Goal: Task Accomplishment & Management: Use online tool/utility

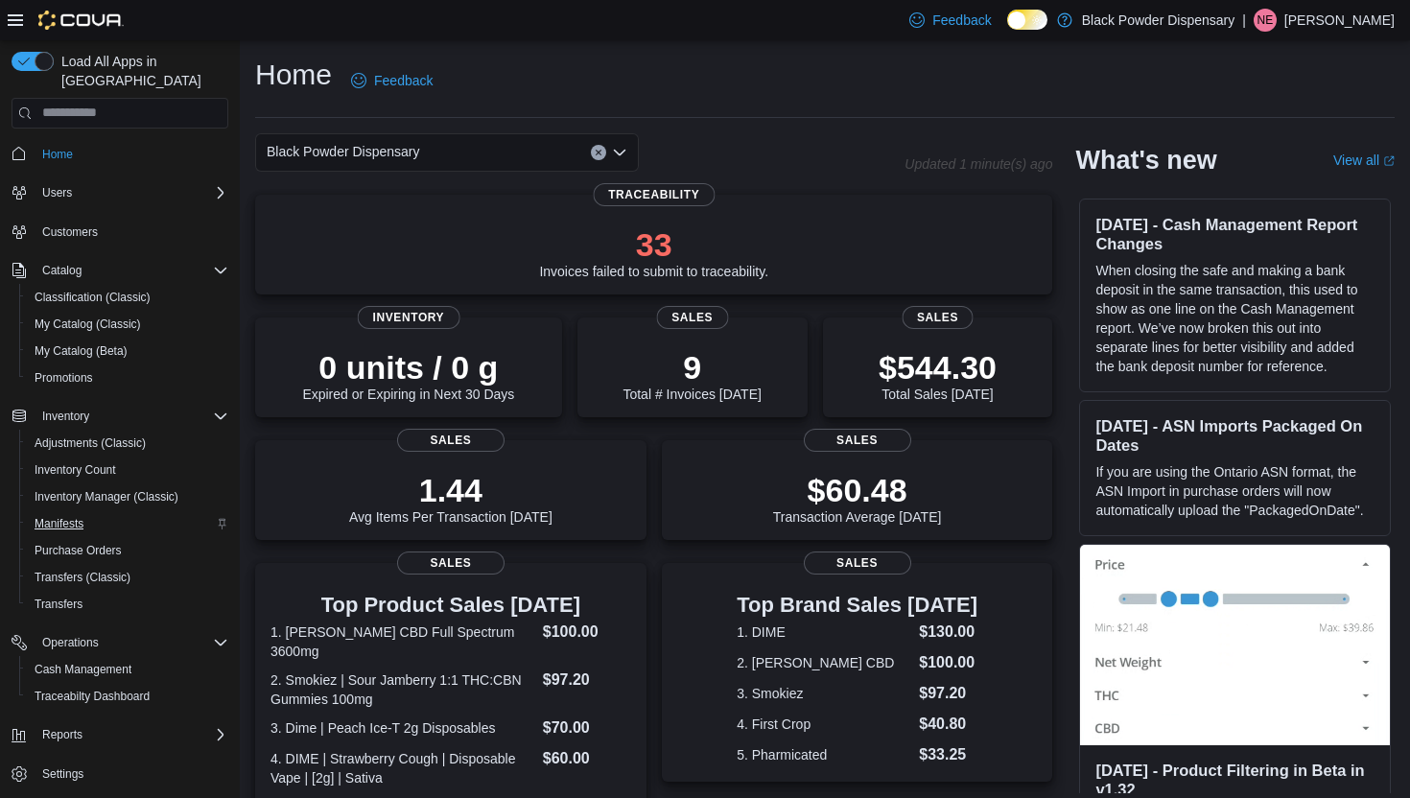
click at [52, 516] on span "Manifests" at bounding box center [59, 523] width 49 height 15
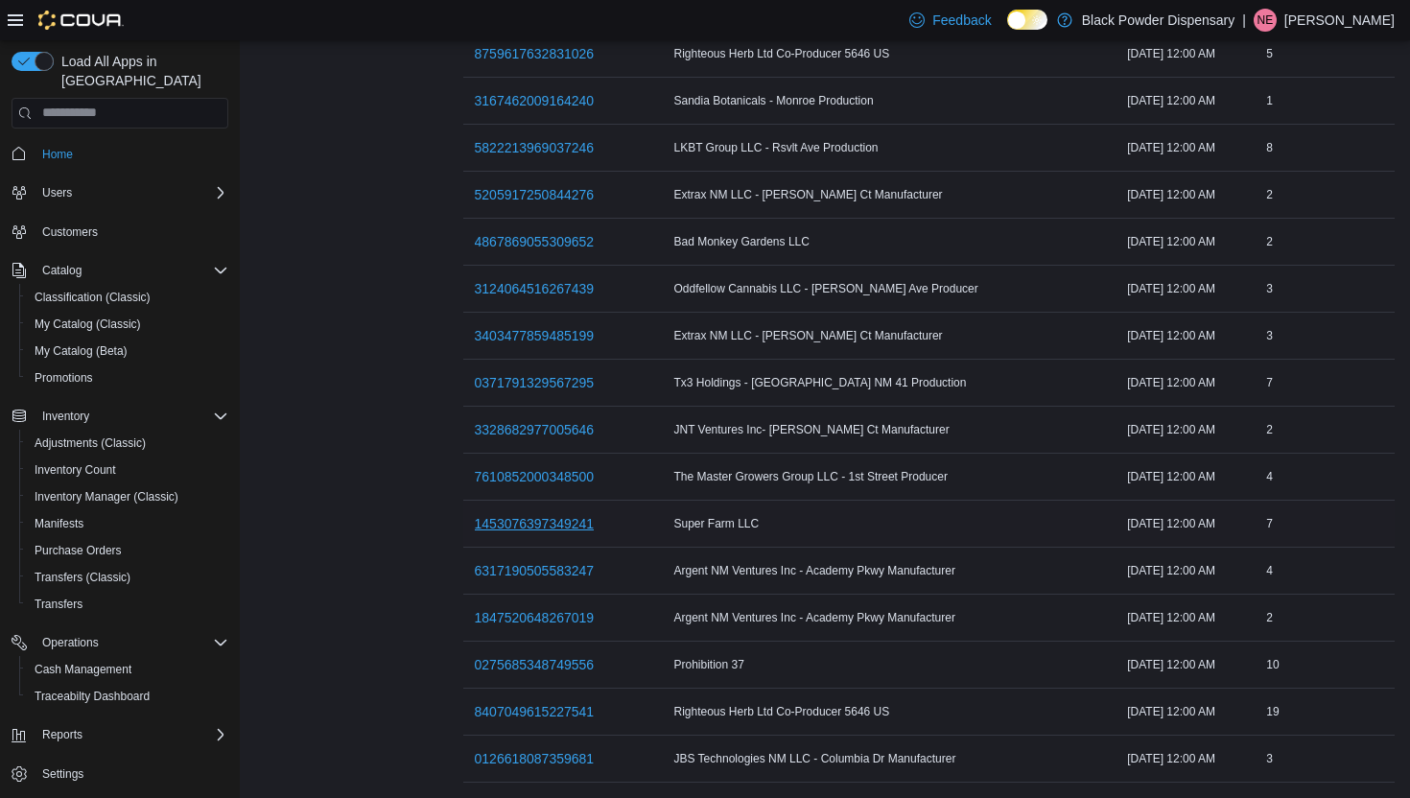
scroll to position [658, 0]
click at [511, 702] on span "8407049615227541" at bounding box center [535, 711] width 120 height 19
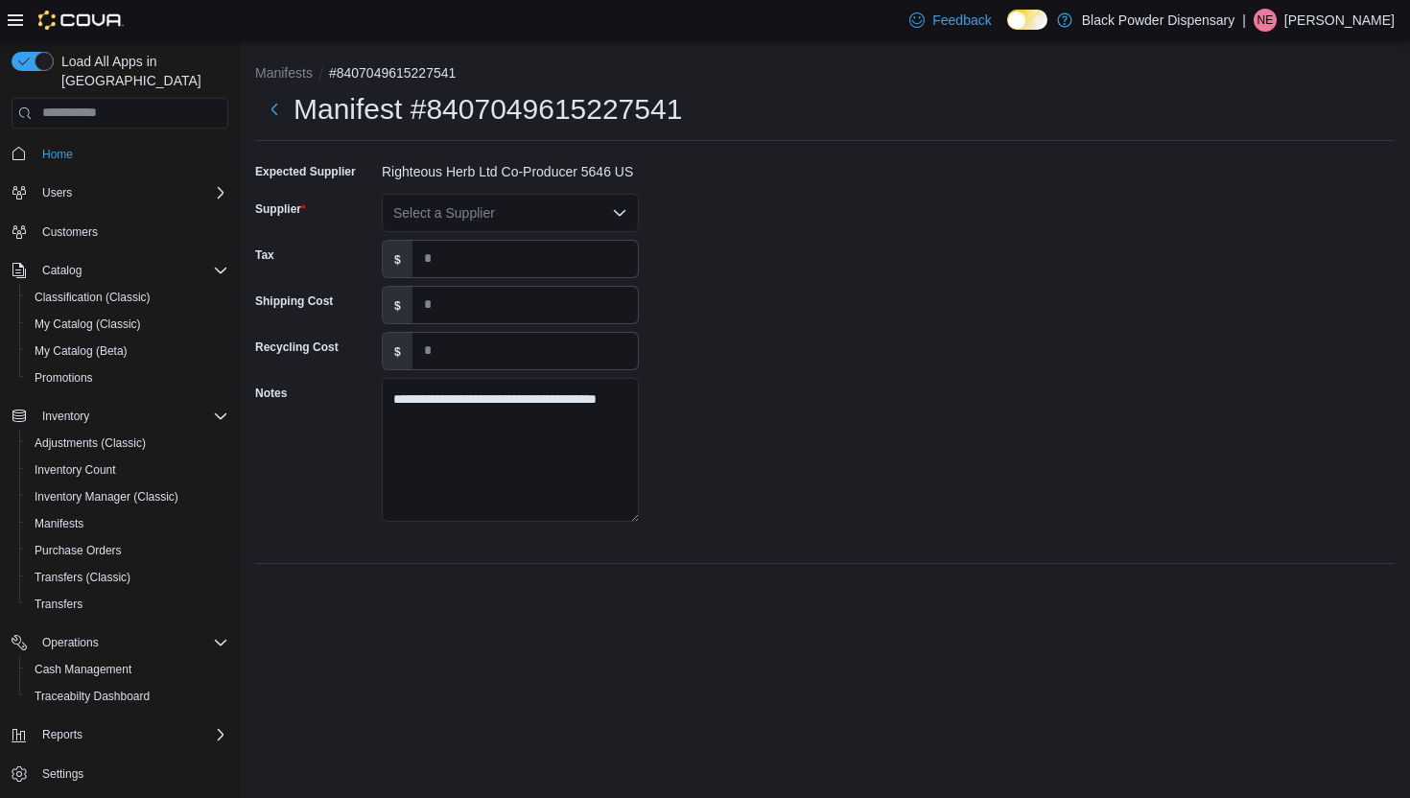
click at [549, 205] on div "Select a Supplier" at bounding box center [510, 213] width 257 height 38
type input "***"
click at [527, 236] on span "Rig hteous Herb" at bounding box center [521, 245] width 211 height 19
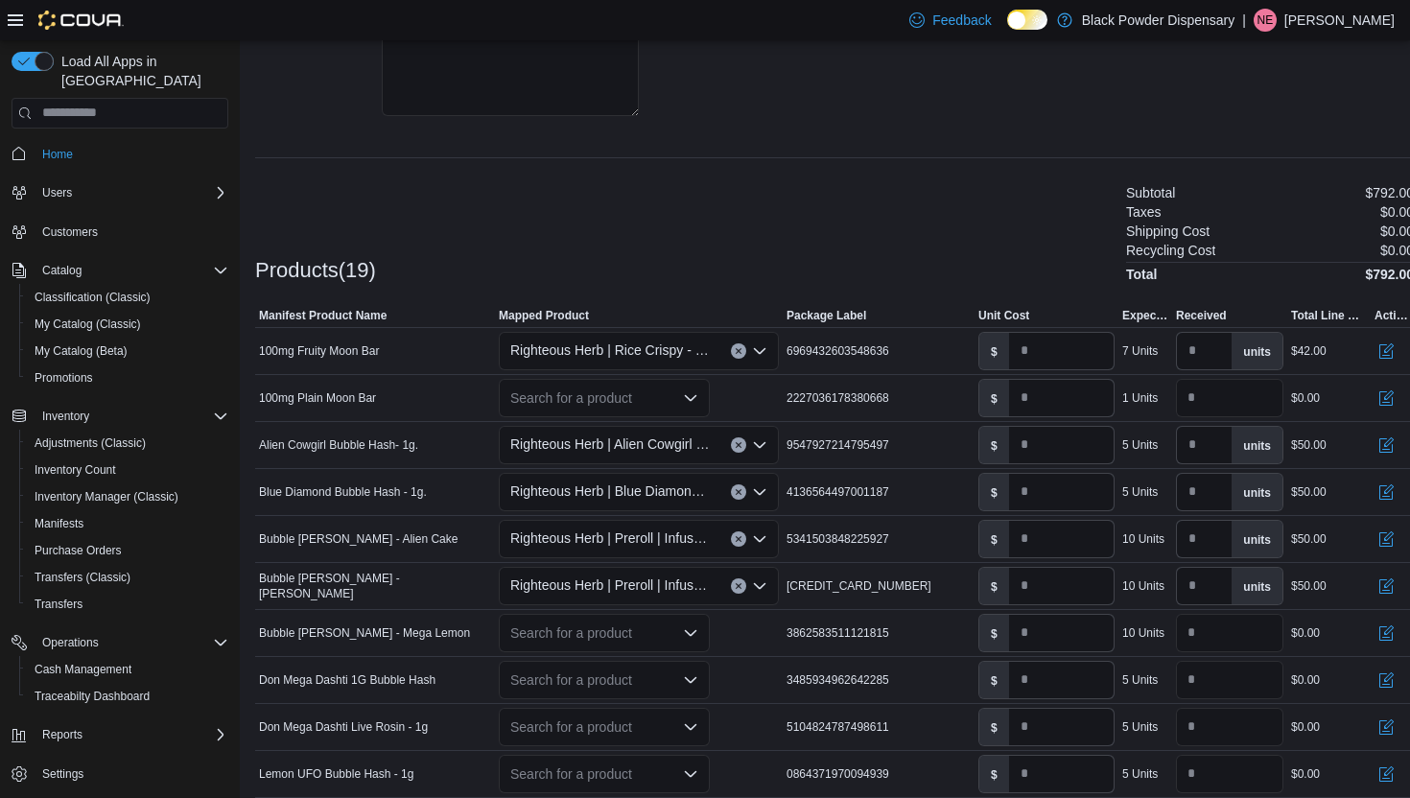
scroll to position [409, 0]
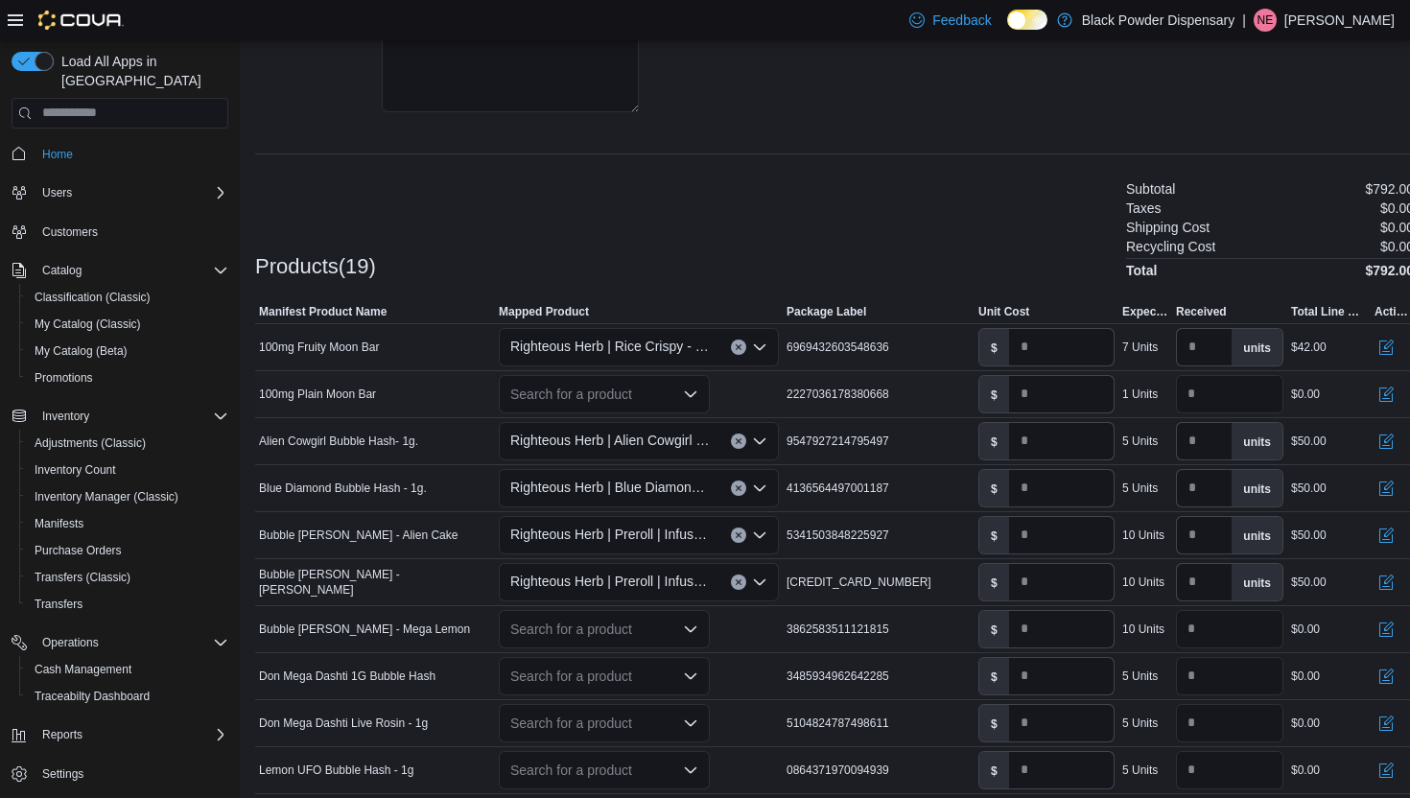
click at [685, 392] on icon "Open list of options" at bounding box center [691, 393] width 12 height 6
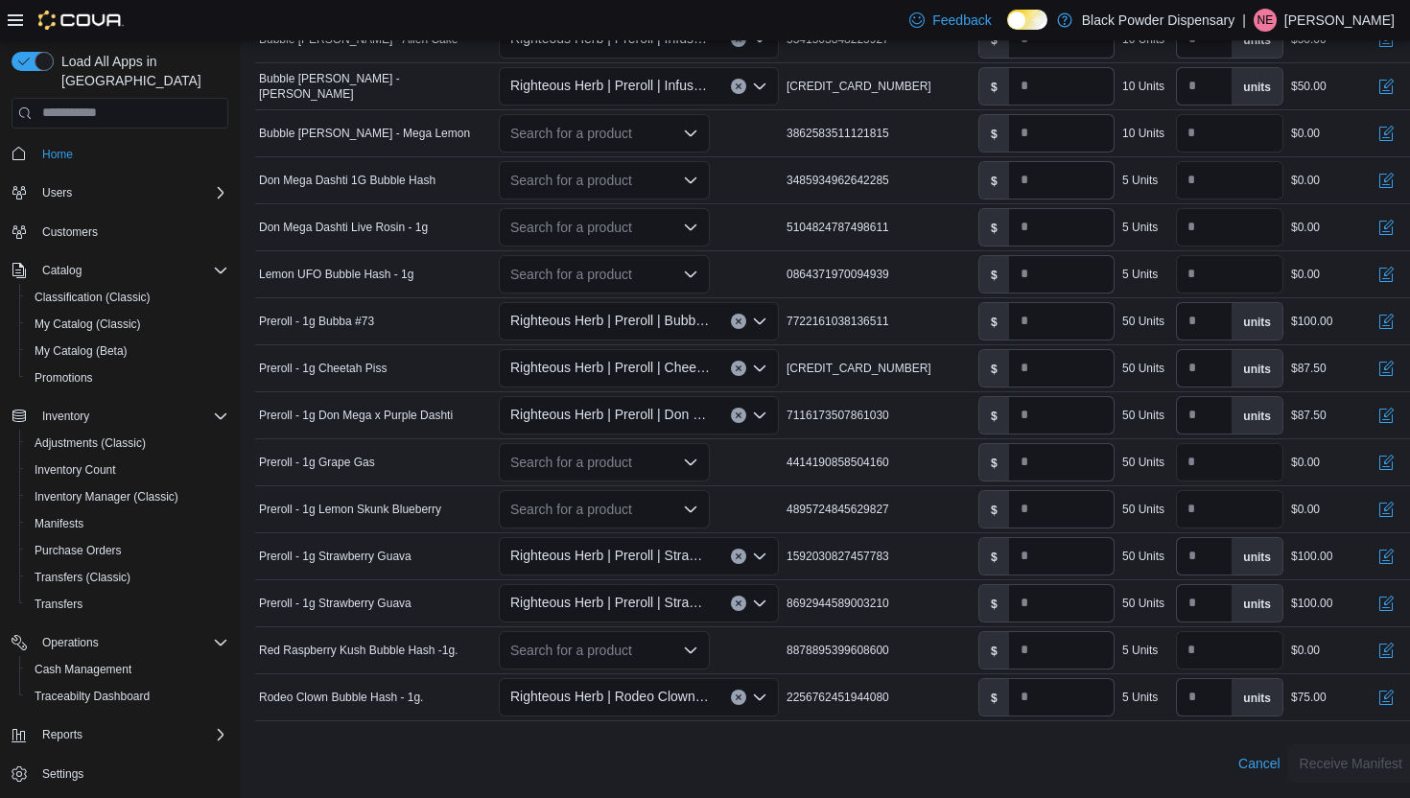
scroll to position [905, 0]
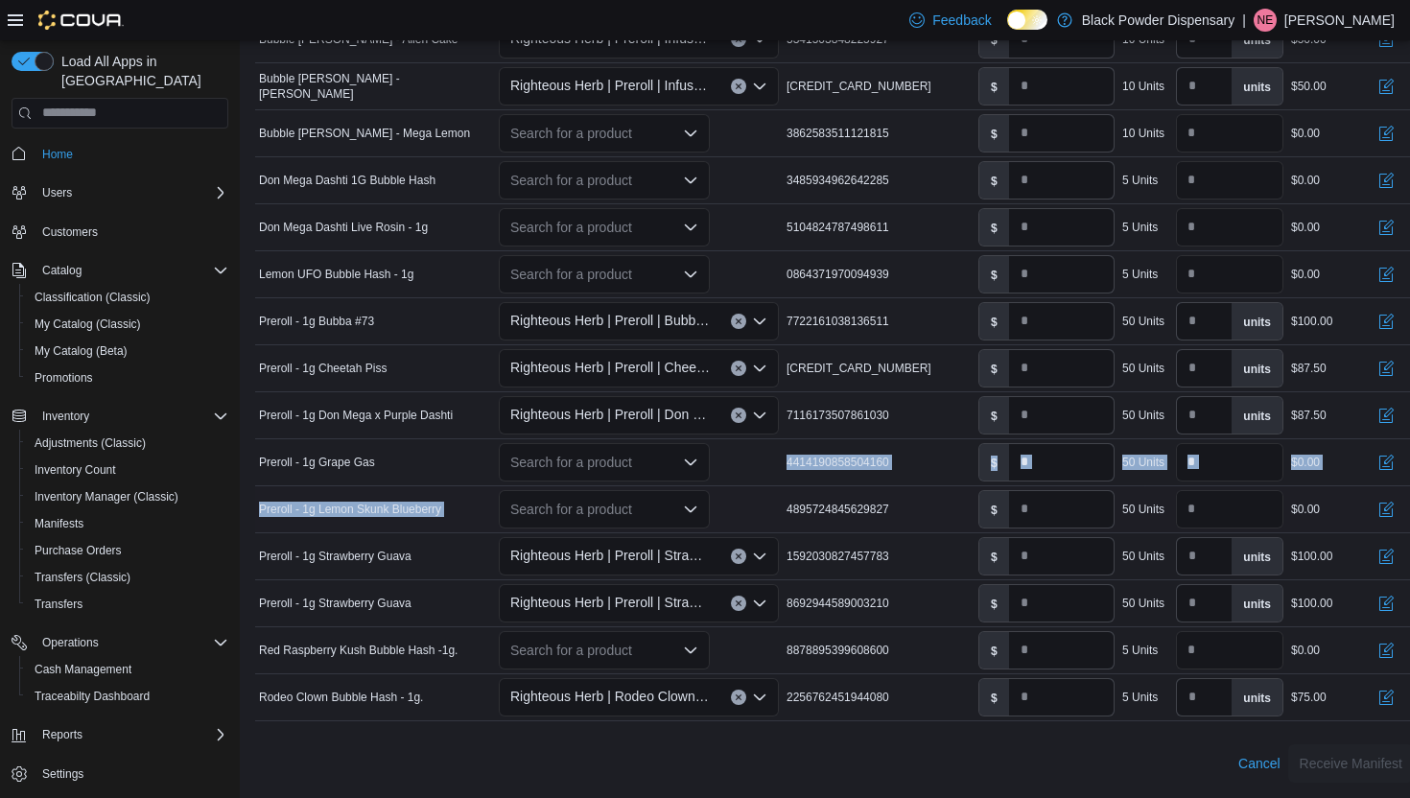
click at [716, 486] on tbody "Manifest Product Name 100mg Fruity Moon Bar Mapped Product Righteous Herb | Ric…" at bounding box center [834, 273] width 1158 height 893
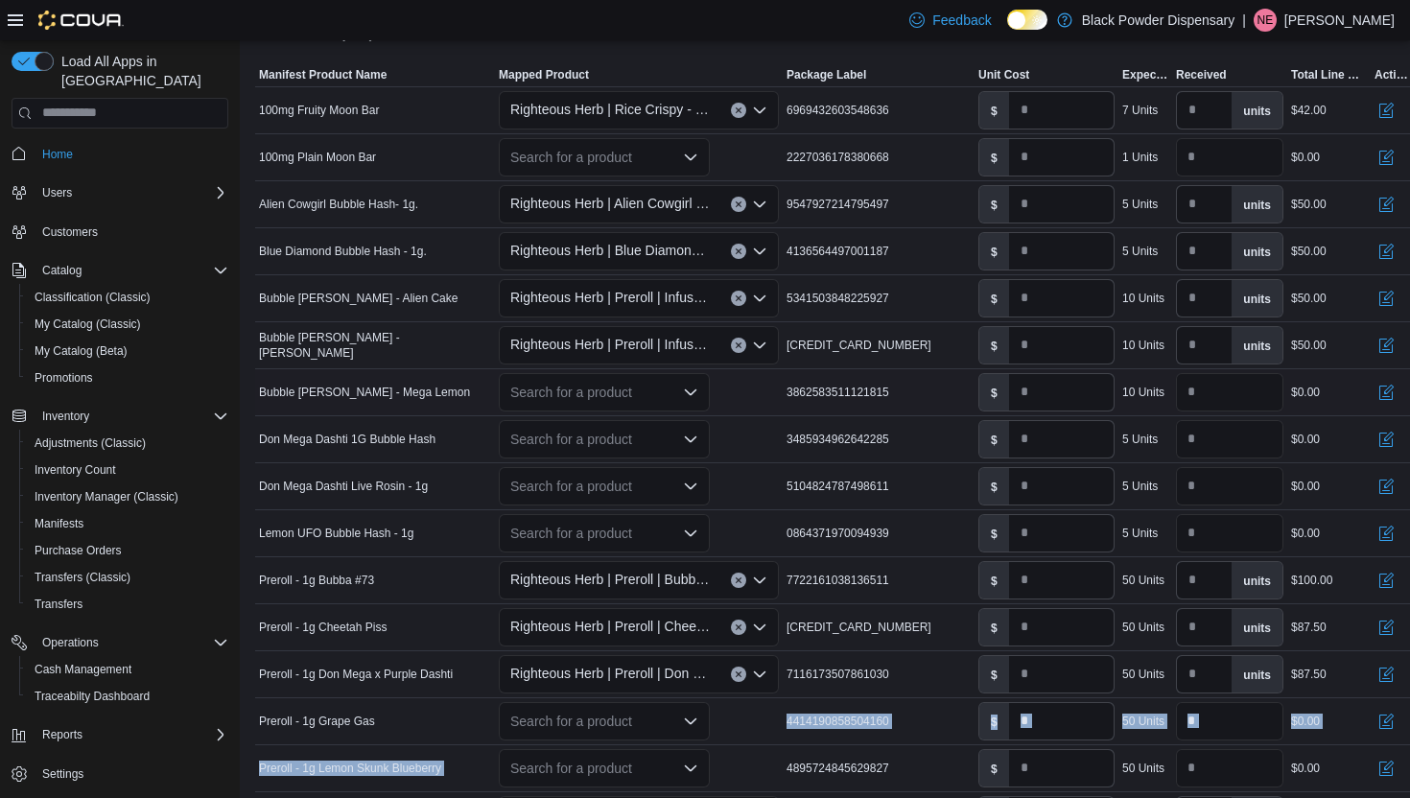
scroll to position [640, 0]
